Goal: Information Seeking & Learning: Understand process/instructions

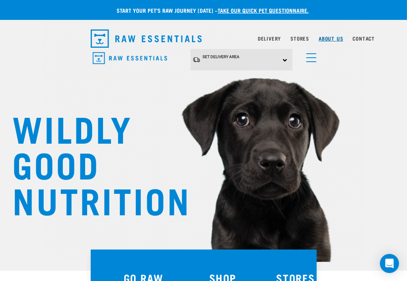
click at [343, 39] on link "About Us" at bounding box center [331, 38] width 24 height 3
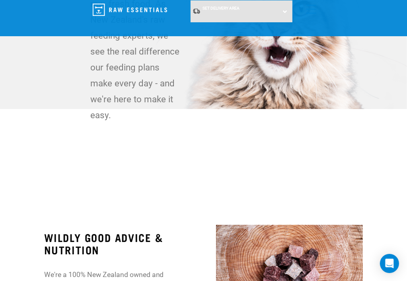
scroll to position [199, 0]
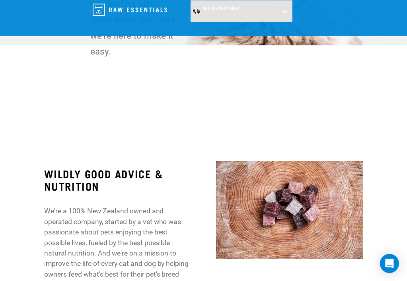
drag, startPoint x: 188, startPoint y: 138, endPoint x: 7, endPoint y: 136, distance: 181.2
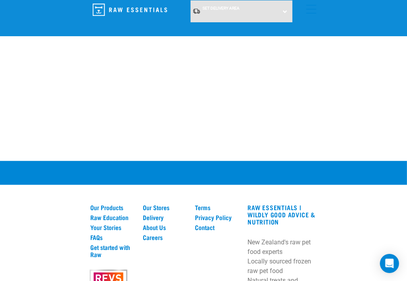
scroll to position [1271, 0]
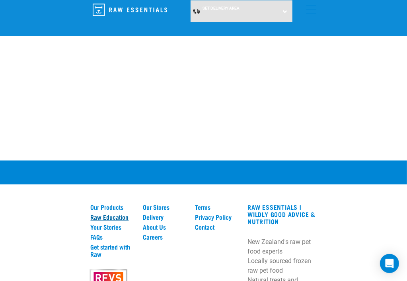
click at [91, 213] on link "Raw Education" at bounding box center [112, 216] width 43 height 7
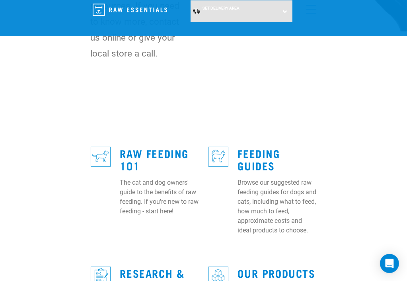
scroll to position [199, 0]
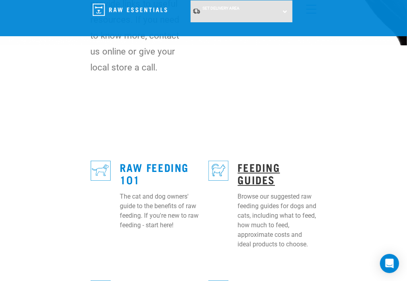
click at [238, 164] on link "Feeding Guides" at bounding box center [259, 173] width 42 height 18
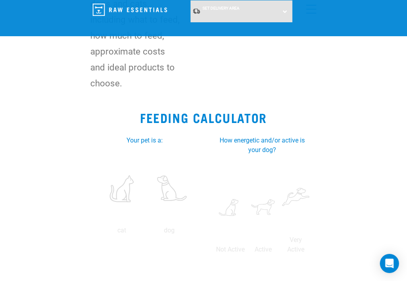
scroll to position [159, 0]
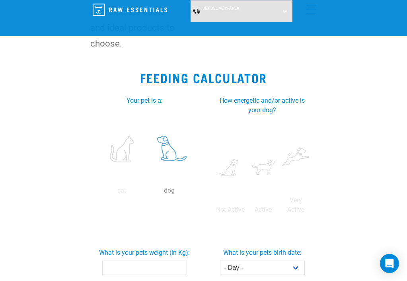
click at [149, 115] on label at bounding box center [169, 149] width 45 height 68
click at [146, 193] on input "radio" at bounding box center [146, 193] width 0 height 0
click at [123, 261] on input "What is your pets weight (in Kg):" at bounding box center [144, 268] width 85 height 14
type input "30"
click at [278, 134] on label at bounding box center [263, 168] width 29 height 68
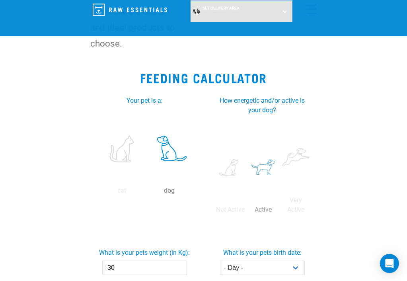
click at [247, 212] on input "radio" at bounding box center [247, 212] width 0 height 0
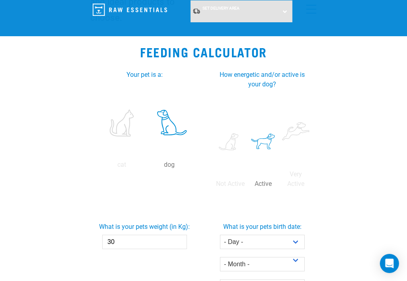
scroll to position [199, 0]
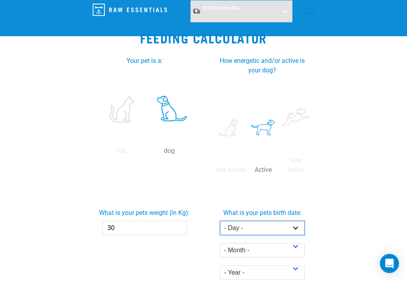
click at [305, 221] on select "- Day - 1 2 3 4 5 6 7 8 9 10 11 12 13 14 15 16 17 18 19 20 21 22 23 24 25 26 27" at bounding box center [262, 228] width 85 height 14
select select "14"
click at [231, 221] on select "- Day - 1 2 3 4 5 6 7 8 9 10 11 12 13 14 15 16 17 18 19 20 21 22 23 24 25 26 27" at bounding box center [262, 228] width 85 height 14
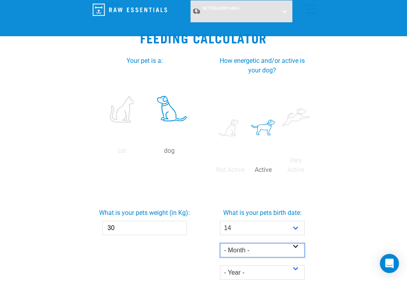
click at [301, 243] on select "- Month - January February March April May June July August September October N…" at bounding box center [262, 250] width 85 height 14
select select "October"
click at [231, 243] on select "- Month - January February March April May June July August September October N…" at bounding box center [262, 250] width 85 height 14
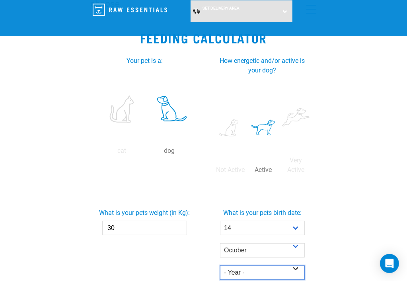
click at [301, 266] on select "- Year - 2025 2024 2023 2022 2021 2020 2019 2018 2017 2016 2015 2014" at bounding box center [262, 273] width 85 height 14
select select "2020"
click at [231, 266] on select "- Year - 2025 2024 2023 2022 2021 2020 2019 2018 2017 2016 2015 2014" at bounding box center [262, 273] width 85 height 14
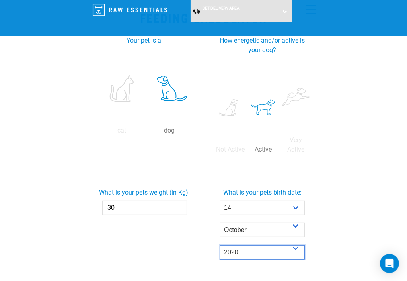
scroll to position [239, 0]
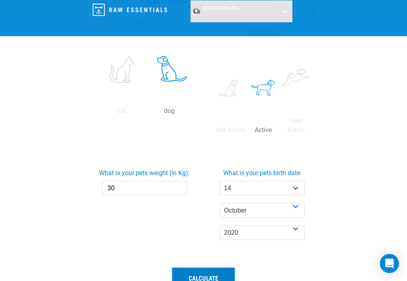
click at [194, 268] on button "Calculate" at bounding box center [203, 277] width 63 height 19
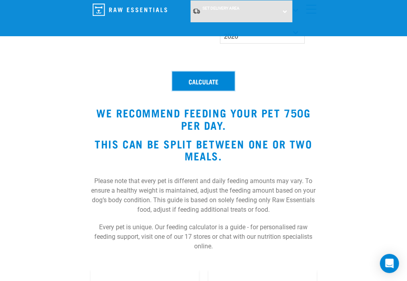
scroll to position [478, 0]
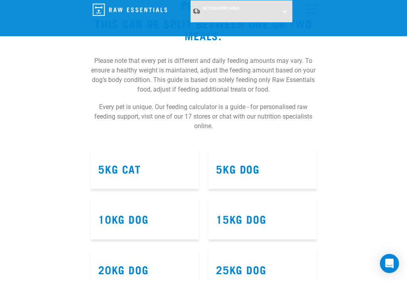
scroll to position [558, 0]
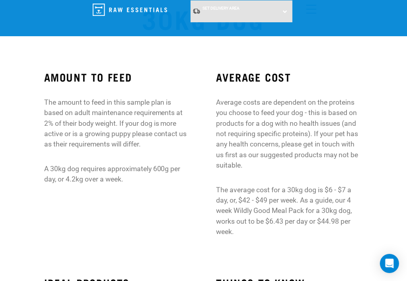
scroll to position [40, 0]
